Goal: Task Accomplishment & Management: Complete application form

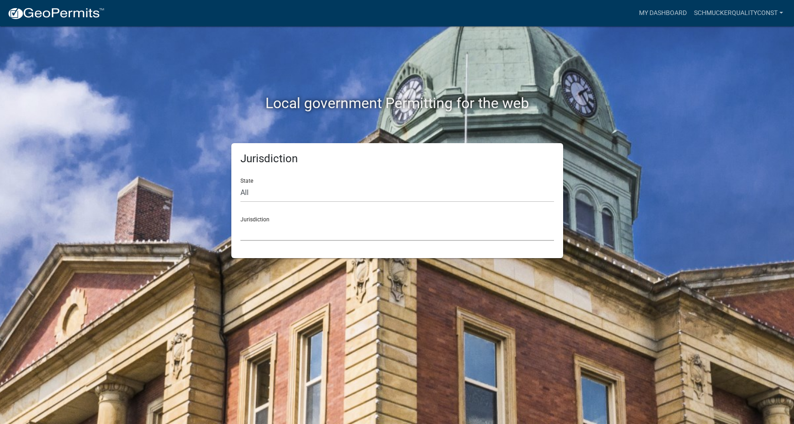
click at [259, 234] on select "[GEOGRAPHIC_DATA], [US_STATE] [GEOGRAPHIC_DATA], [US_STATE][PERSON_NAME][GEOGRA…" at bounding box center [396, 231] width 313 height 19
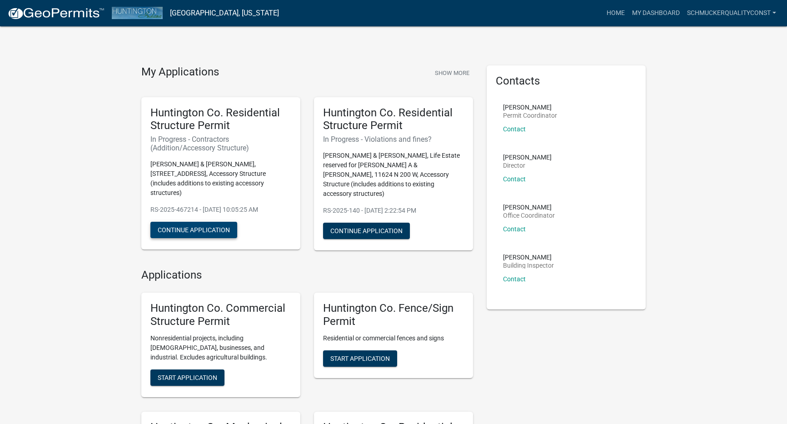
click at [195, 225] on button "Continue Application" at bounding box center [193, 230] width 87 height 16
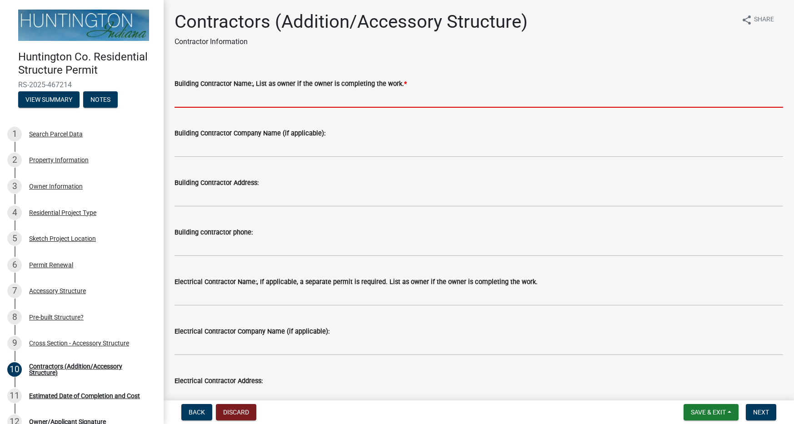
click at [230, 90] on input "Building Contractor Name:, List as owner if the owner is completing the work. *" at bounding box center [478, 98] width 608 height 19
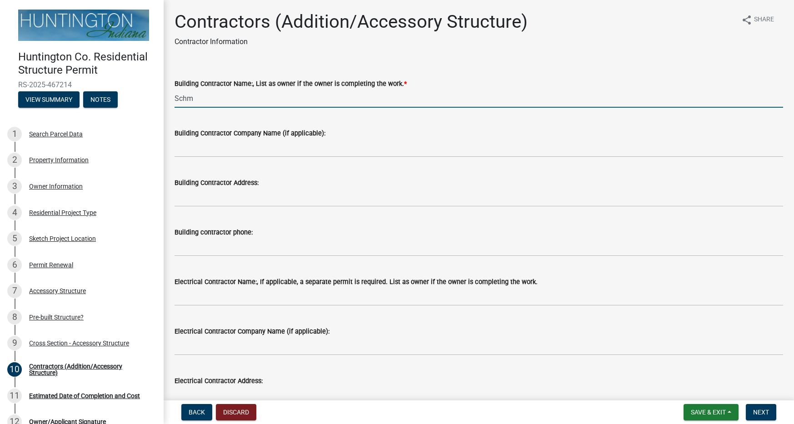
type input "[PERSON_NAME] Quality Construction LLC"
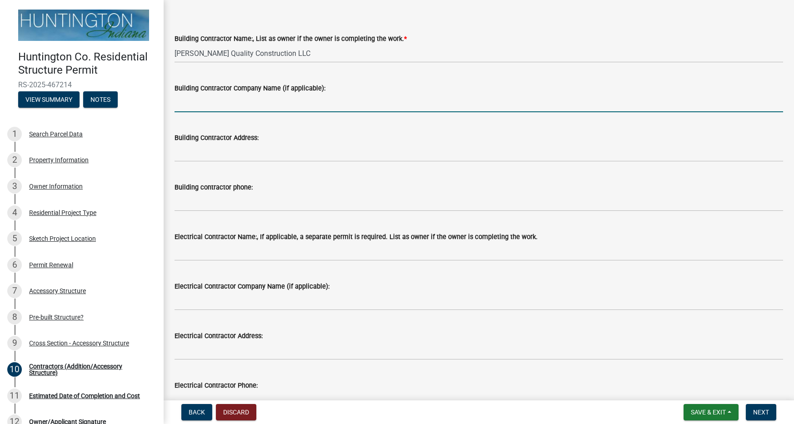
scroll to position [45, 0]
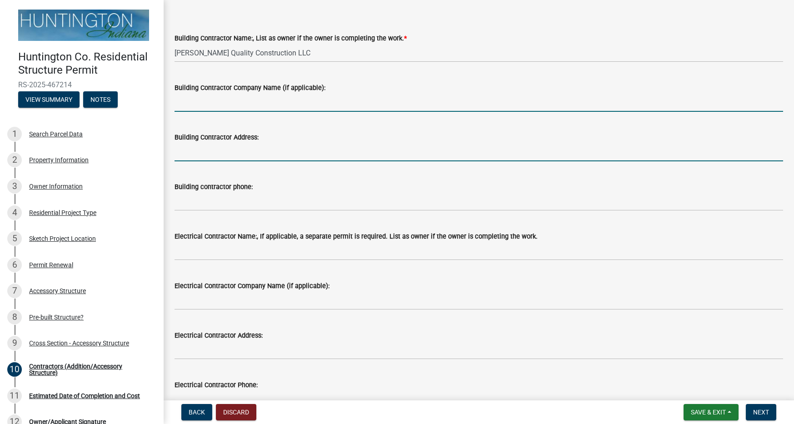
click at [208, 157] on input "Building Contractor Address:" at bounding box center [478, 152] width 608 height 19
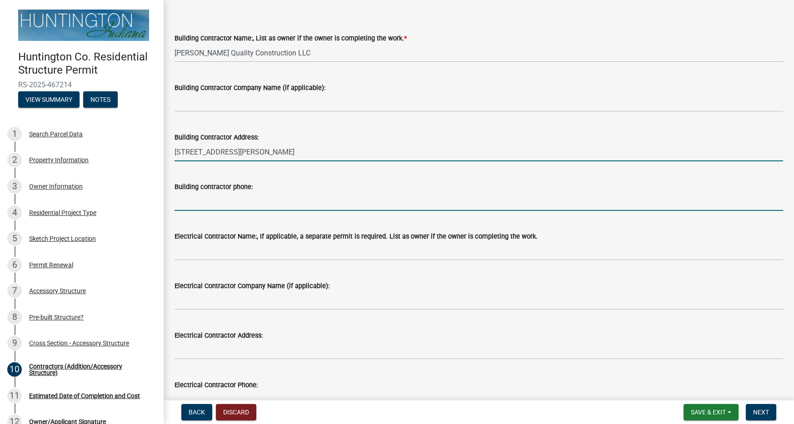
click at [262, 154] on input "[STREET_ADDRESS][PERSON_NAME]" at bounding box center [478, 152] width 608 height 19
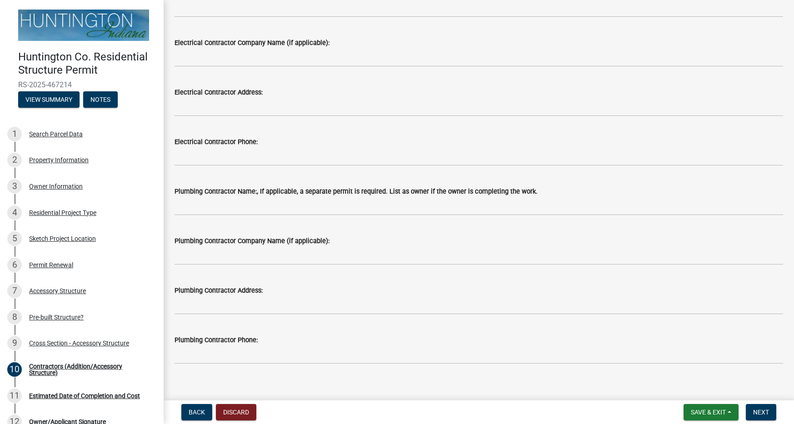
scroll to position [298, 0]
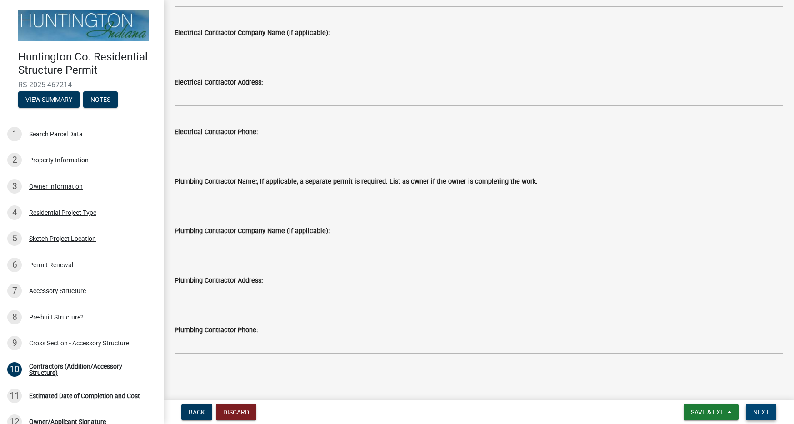
type input "[STREET_ADDRESS][PERSON_NAME][PERSON_NAME]"
click at [758, 409] on span "Next" at bounding box center [761, 411] width 16 height 7
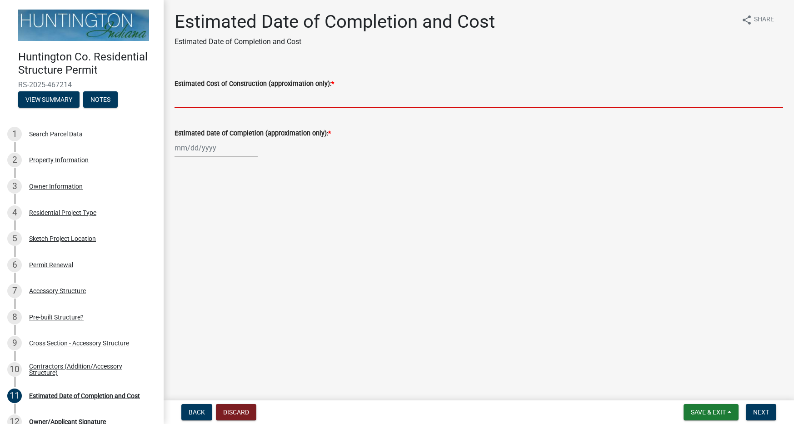
click at [223, 99] on input "Estimated Cost of Construction (approximation only): *" at bounding box center [478, 98] width 608 height 19
paste input "60,911.15"
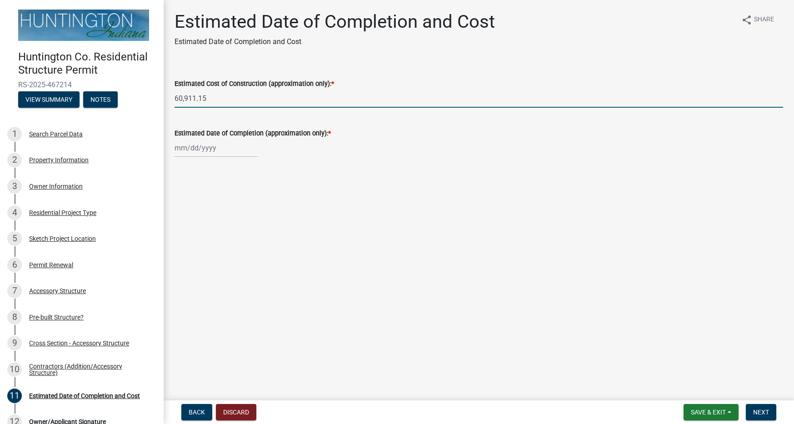
type input "60,911.15"
click at [209, 147] on div at bounding box center [215, 148] width 83 height 19
select select "8"
select select "2025"
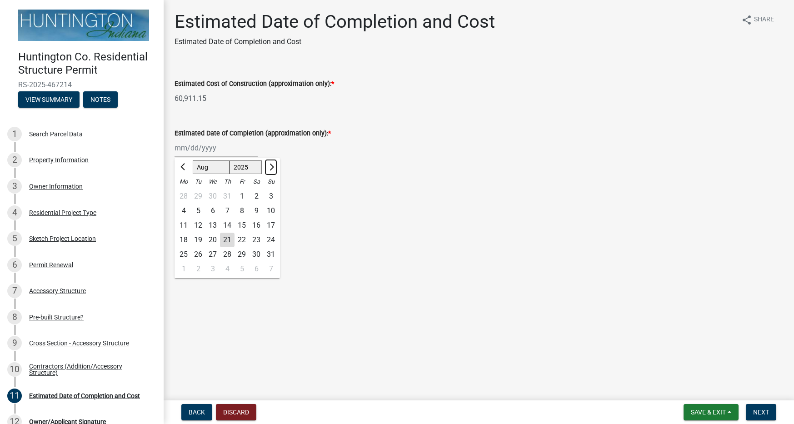
click at [273, 163] on button "Next month" at bounding box center [270, 167] width 11 height 15
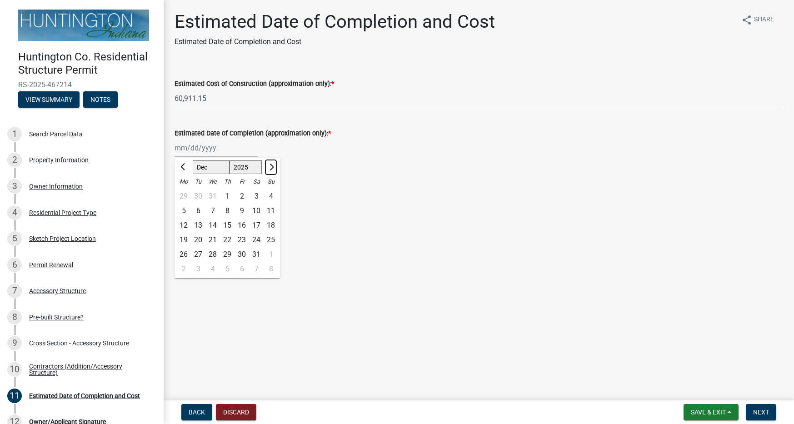
select select "1"
select select "2026"
click at [224, 197] on div "1" at bounding box center [227, 196] width 15 height 15
type input "[DATE]"
click at [765, 414] on span "Next" at bounding box center [761, 411] width 16 height 7
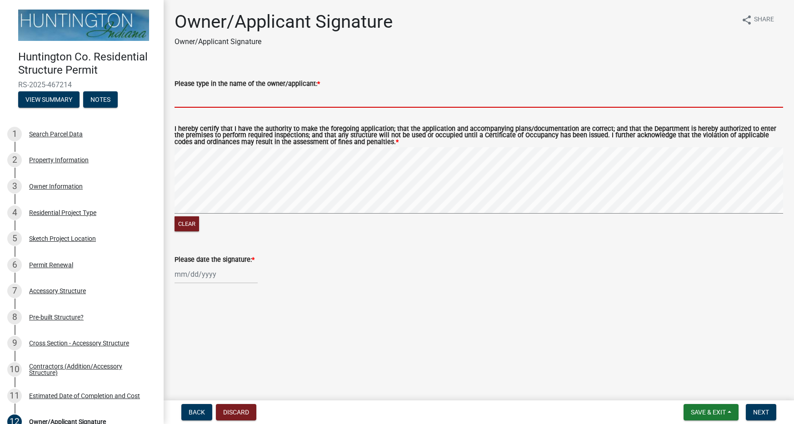
click at [221, 99] on input "Please type in the name of the owner/applicant: *" at bounding box center [478, 98] width 608 height 19
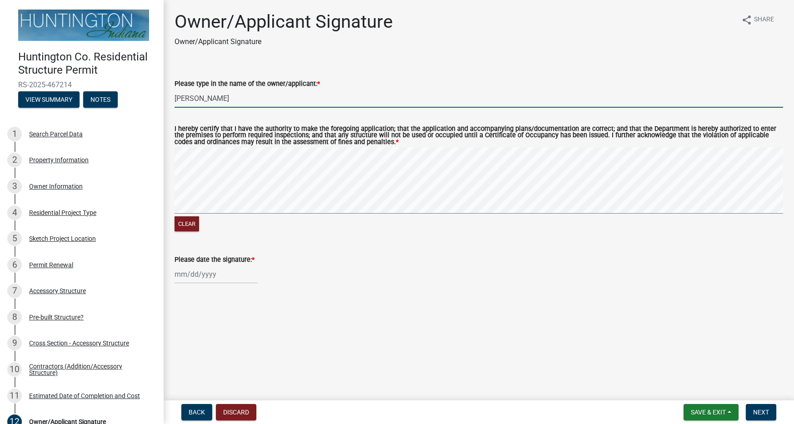
type input "[PERSON_NAME]"
drag, startPoint x: 237, startPoint y: 98, endPoint x: 174, endPoint y: 97, distance: 62.7
click at [174, 97] on div "Please type in the name of the owner/applicant: * [PERSON_NAME]" at bounding box center [479, 86] width 622 height 42
type input "[PERSON_NAME]"
click at [231, 94] on input "[PERSON_NAME]" at bounding box center [478, 98] width 608 height 19
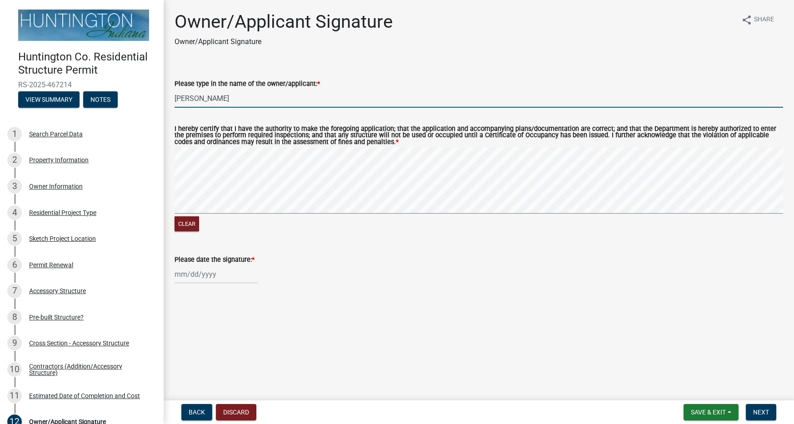
click at [231, 94] on input "[PERSON_NAME]" at bounding box center [478, 98] width 608 height 19
type input "[PERSON_NAME] Quality Construction"
click at [207, 280] on div at bounding box center [215, 274] width 83 height 19
select select "8"
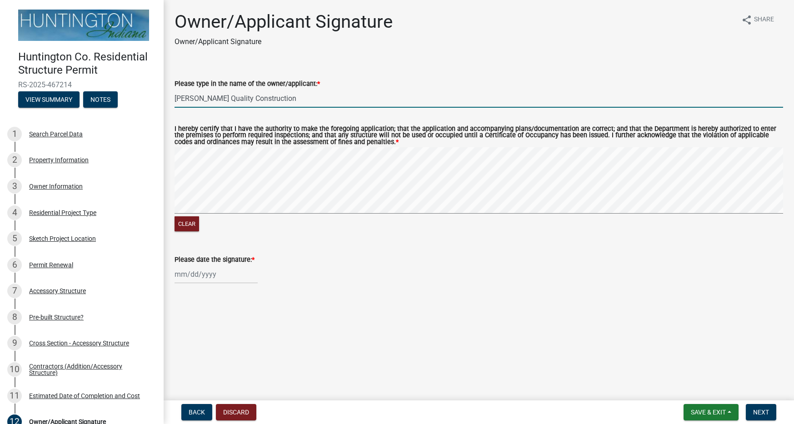
select select "2025"
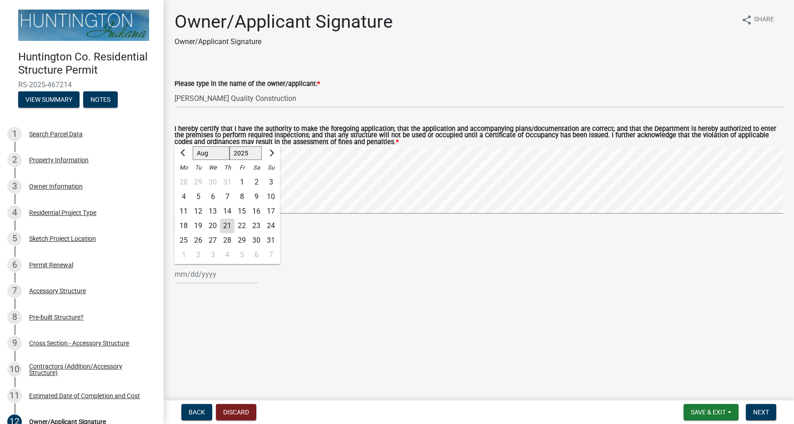
click at [229, 228] on div "21" at bounding box center [227, 226] width 15 height 15
type input "[DATE]"
click at [763, 409] on span "Next" at bounding box center [761, 411] width 16 height 7
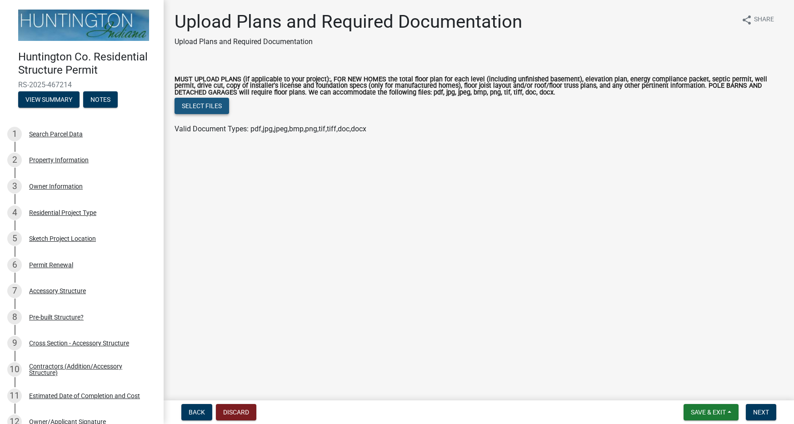
click at [197, 109] on button "Select files" at bounding box center [201, 106] width 55 height 16
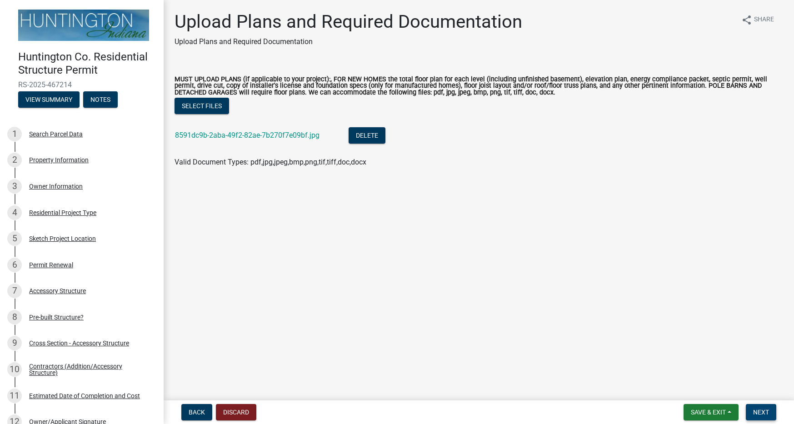
click at [769, 415] on button "Next" at bounding box center [760, 412] width 30 height 16
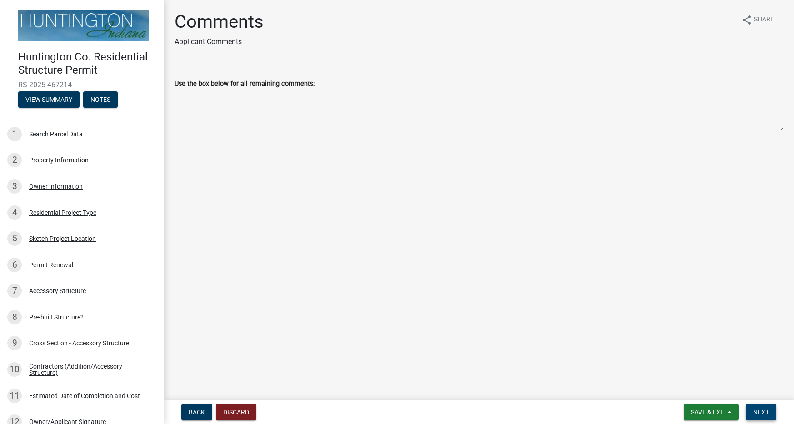
click at [765, 412] on span "Next" at bounding box center [761, 411] width 16 height 7
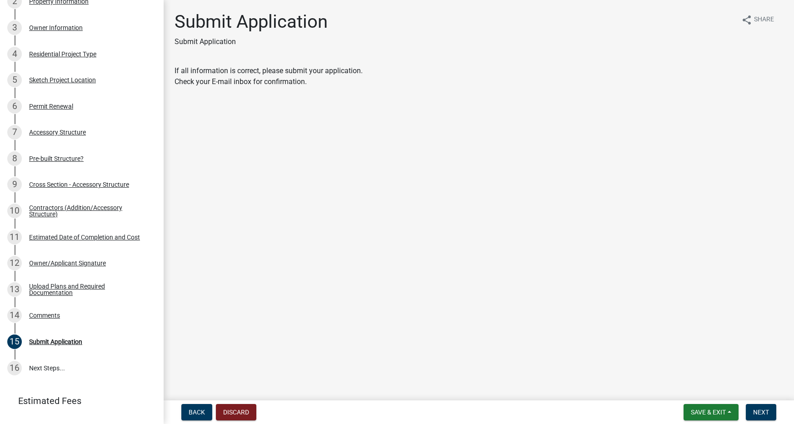
scroll to position [161, 0]
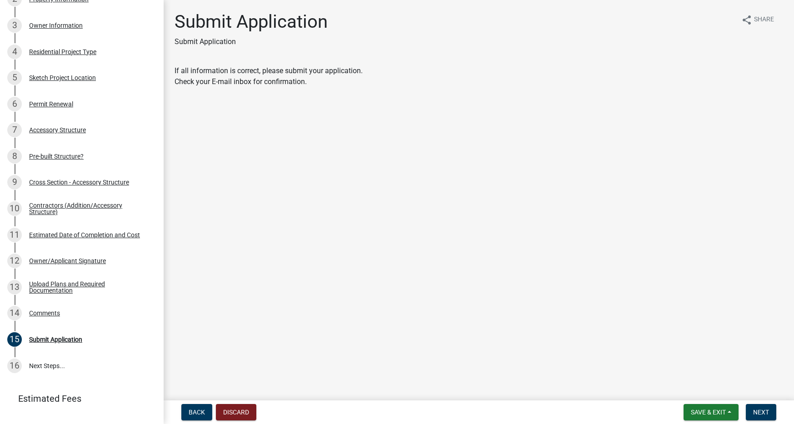
click at [769, 420] on nav "Back Discard Save & Exit Save Save & Exit Next" at bounding box center [479, 412] width 630 height 24
click at [766, 416] on button "Next" at bounding box center [760, 412] width 30 height 16
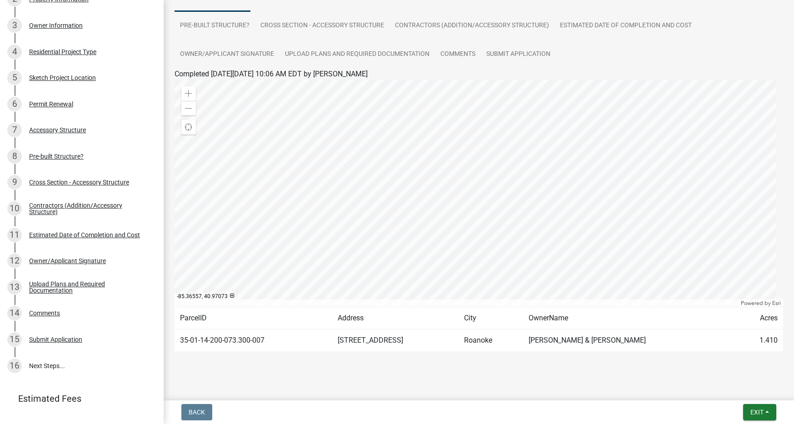
scroll to position [94, 0]
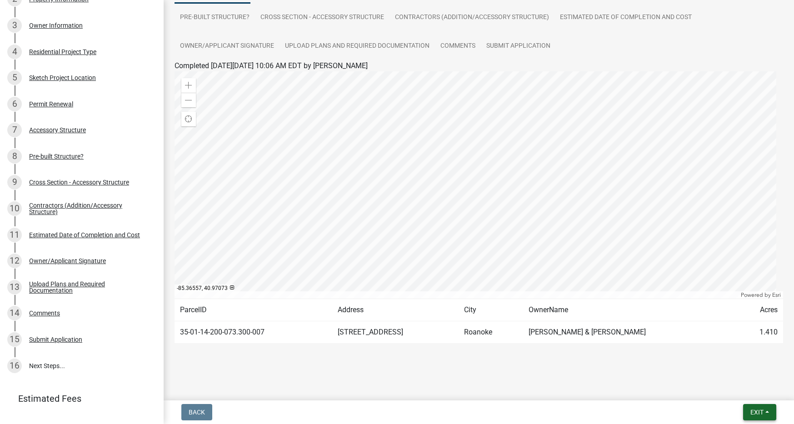
click at [747, 415] on button "Exit" at bounding box center [759, 412] width 33 height 16
click at [727, 393] on button "Save & Exit" at bounding box center [739, 389] width 73 height 22
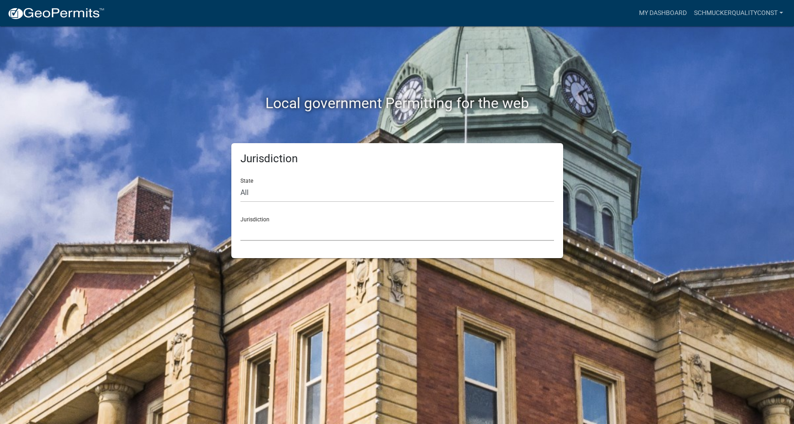
click at [275, 234] on select "[GEOGRAPHIC_DATA], [US_STATE] [GEOGRAPHIC_DATA], [US_STATE][PERSON_NAME][GEOGRA…" at bounding box center [396, 231] width 313 height 19
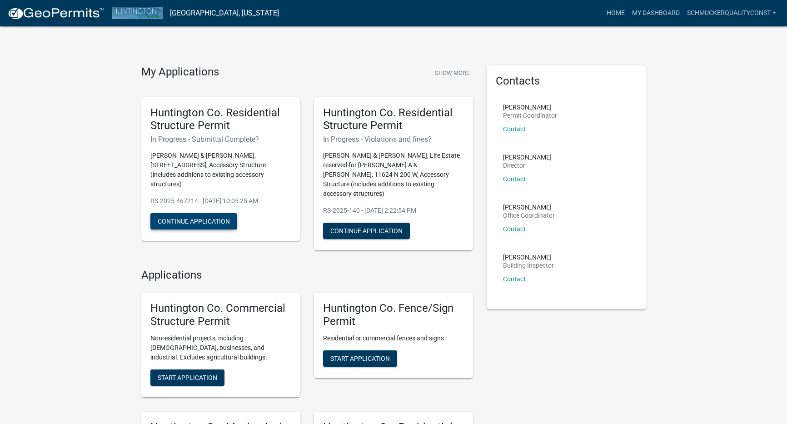
click at [192, 213] on button "Continue Application" at bounding box center [193, 221] width 87 height 16
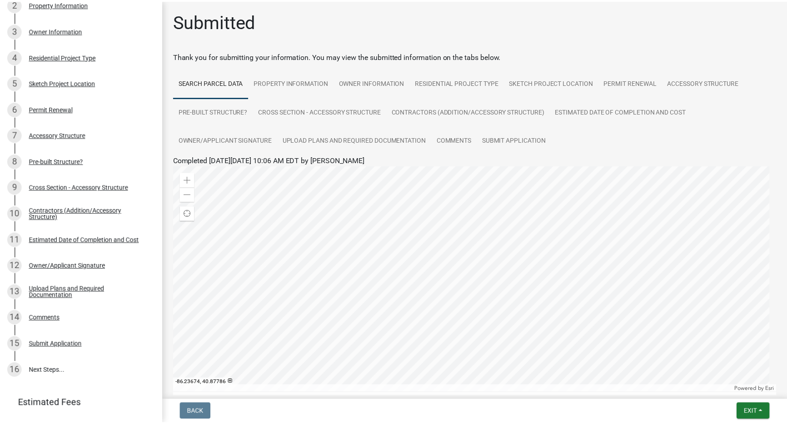
scroll to position [199, 0]
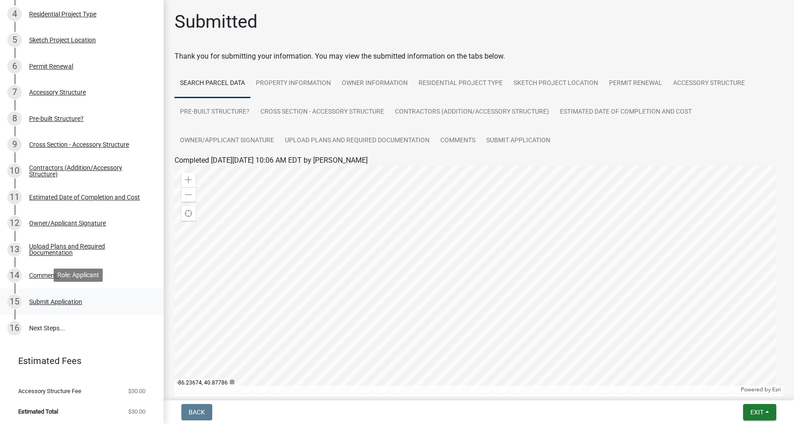
click at [49, 299] on div "Submit Application" at bounding box center [55, 301] width 53 height 6
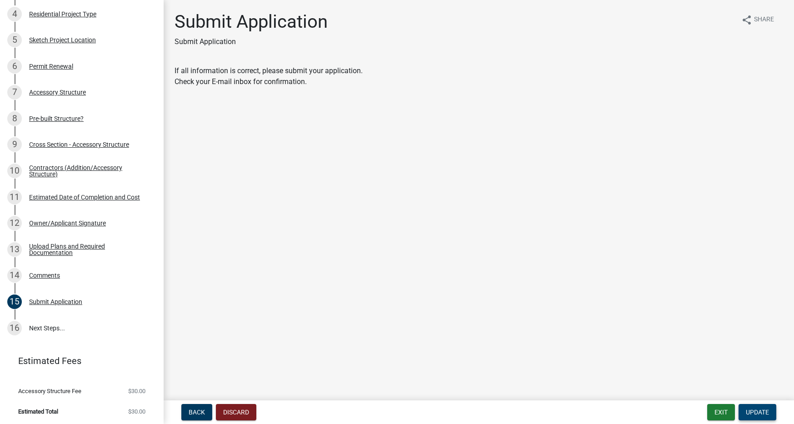
click at [761, 412] on span "Update" at bounding box center [756, 411] width 23 height 7
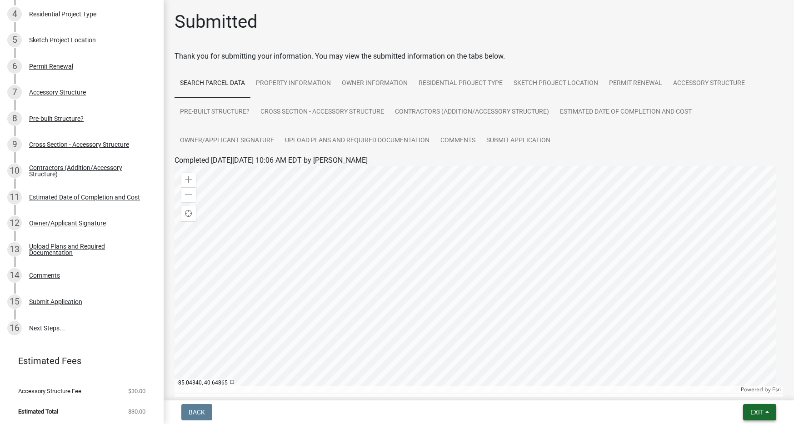
click at [756, 413] on span "Exit" at bounding box center [756, 411] width 13 height 7
click at [740, 388] on button "Save & Exit" at bounding box center [739, 389] width 73 height 22
